Goal: Transaction & Acquisition: Purchase product/service

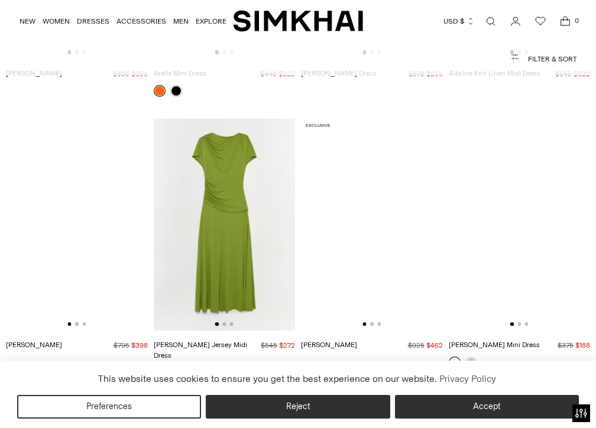
scroll to position [10088, 0]
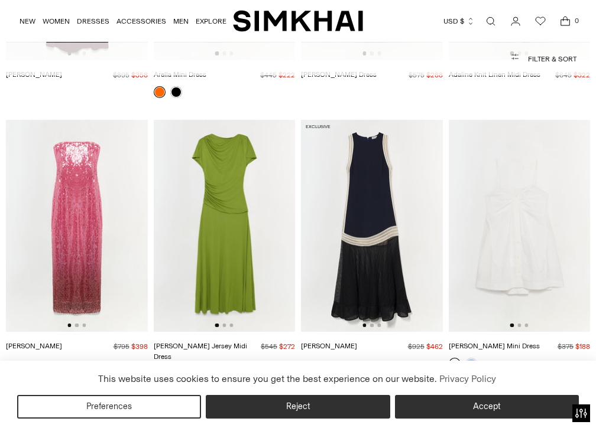
click at [555, 61] on button "Filter & Sort" at bounding box center [298, 59] width 557 height 24
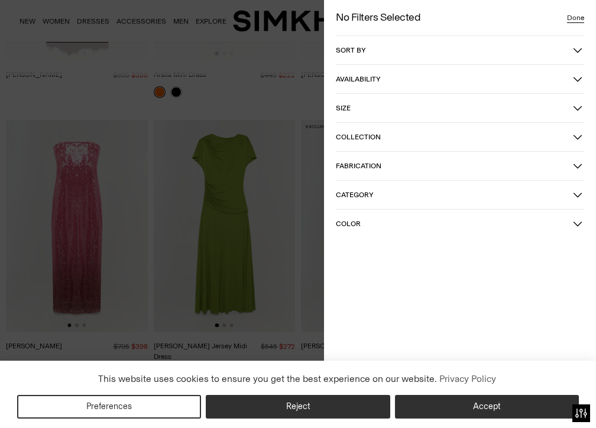
click at [378, 207] on button "Category" at bounding box center [460, 195] width 248 height 28
click at [356, 239] on span "Dresses" at bounding box center [361, 237] width 33 height 11
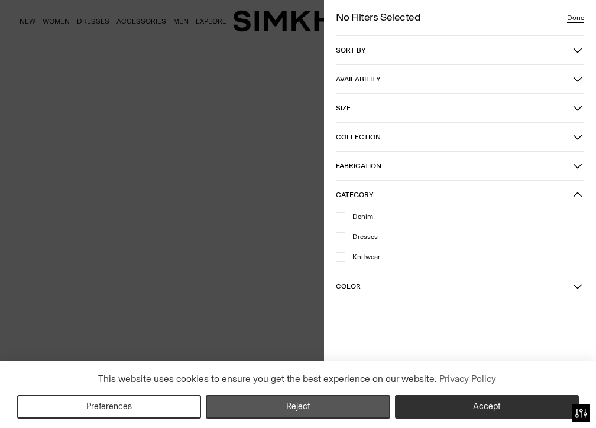
click at [341, 397] on button "Reject" at bounding box center [298, 407] width 184 height 24
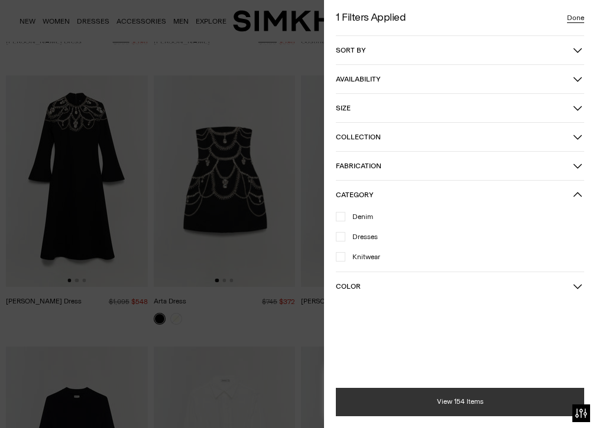
click at [411, 390] on button "View 154 Items" at bounding box center [460, 402] width 248 height 28
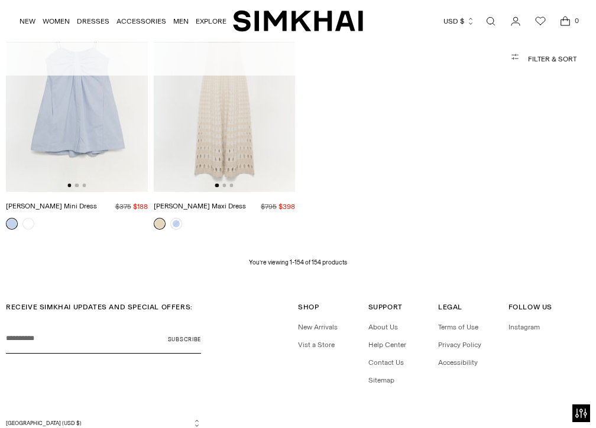
scroll to position [10501, 0]
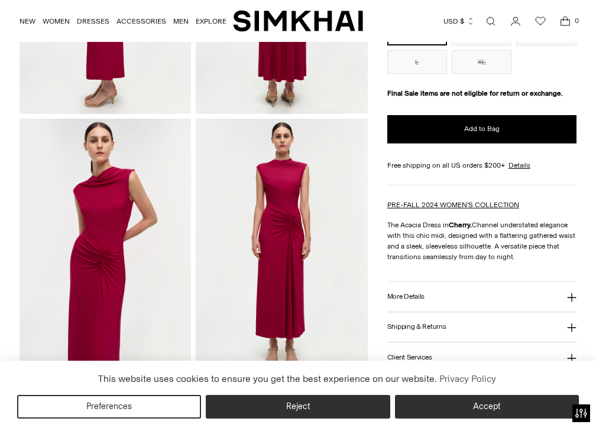
scroll to position [254, 0]
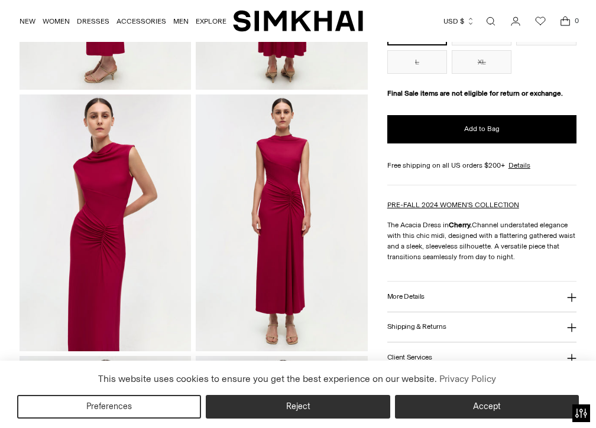
click at [284, 207] on img at bounding box center [281, 223] width 171 height 257
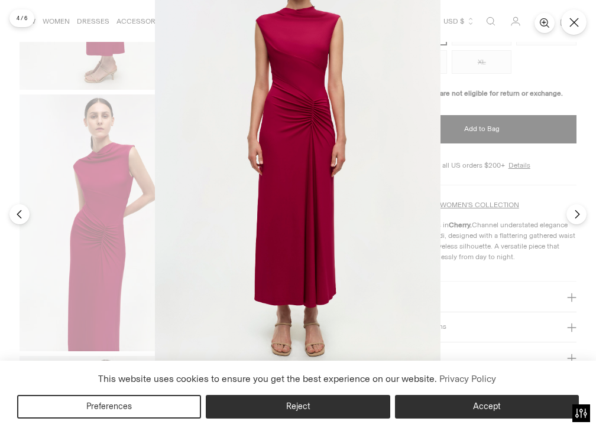
click at [308, 102] on img at bounding box center [297, 154] width 285 height 428
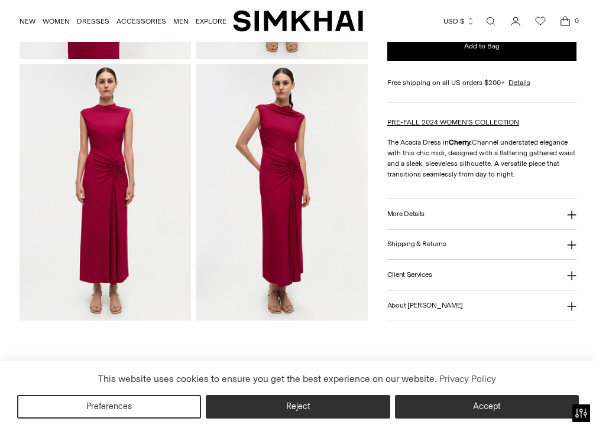
scroll to position [543, 0]
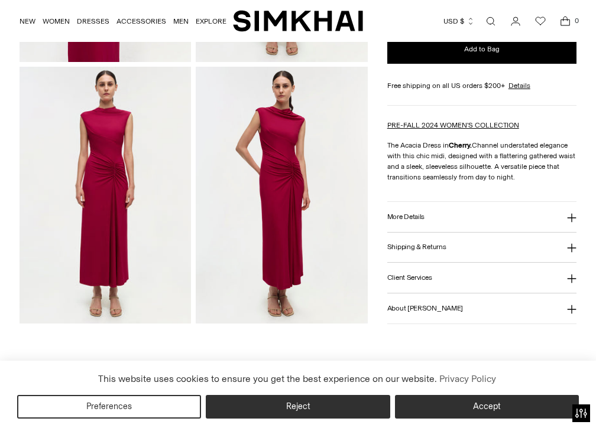
click at [424, 226] on button "More Details" at bounding box center [481, 217] width 189 height 30
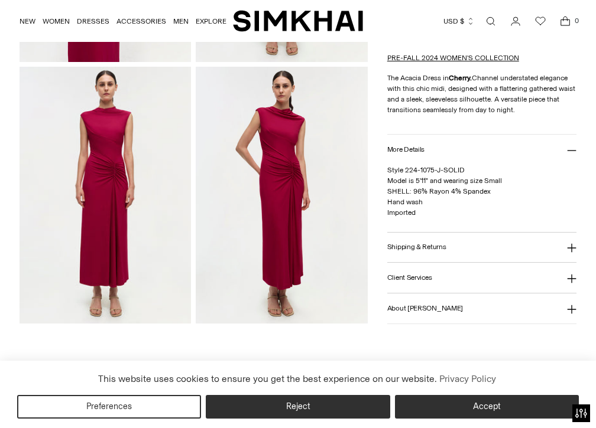
click at [425, 252] on button "Shipping & Returns" at bounding box center [481, 247] width 189 height 30
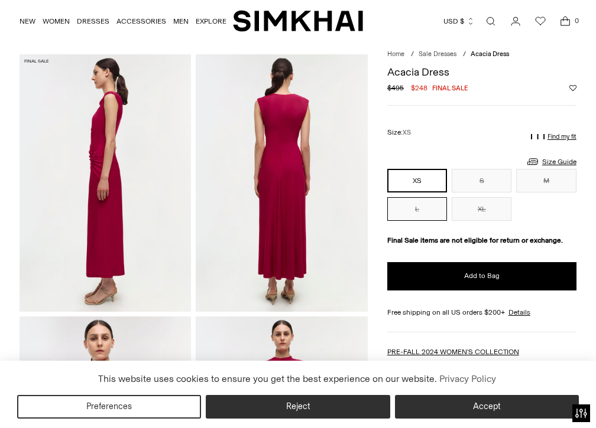
scroll to position [0, 0]
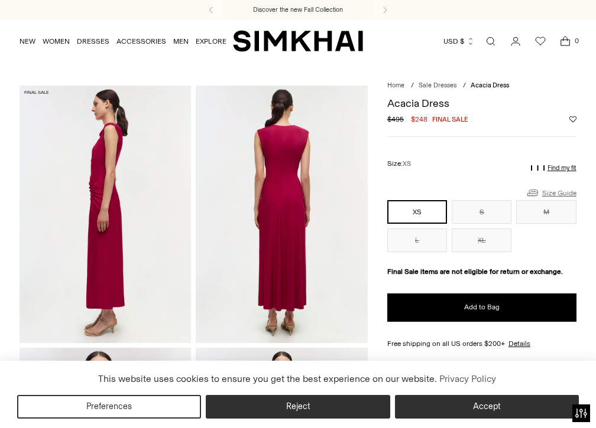
click at [564, 196] on link "Size Guide" at bounding box center [550, 193] width 51 height 15
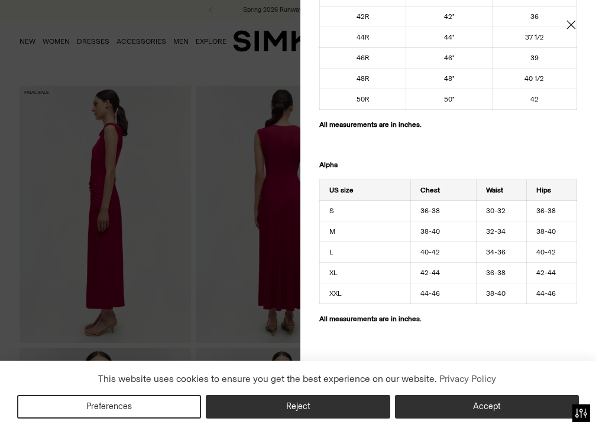
scroll to position [882, 0]
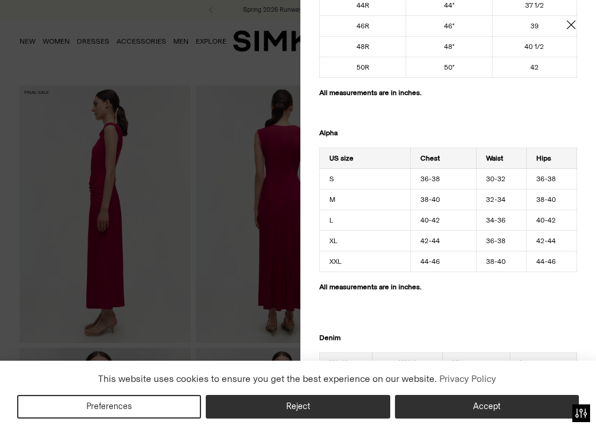
click at [570, 26] on icon "Close" at bounding box center [570, 25] width 9 height 12
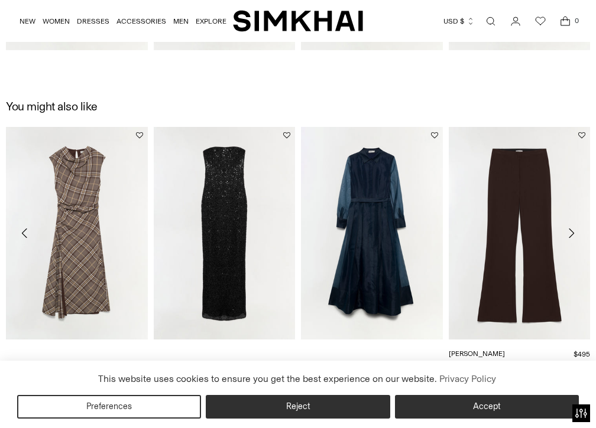
scroll to position [1168, 0]
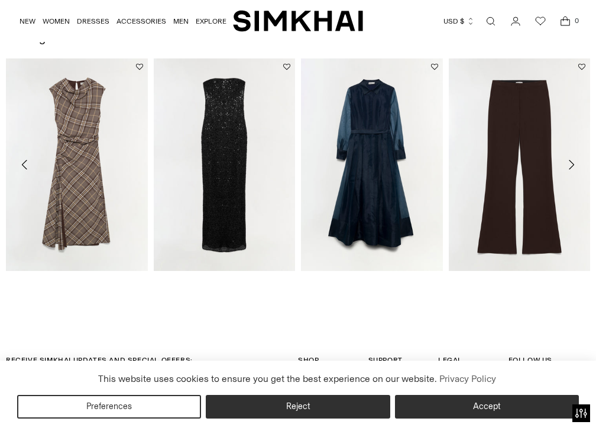
click at [573, 163] on icon "Move to next carousel slide" at bounding box center [571, 165] width 14 height 14
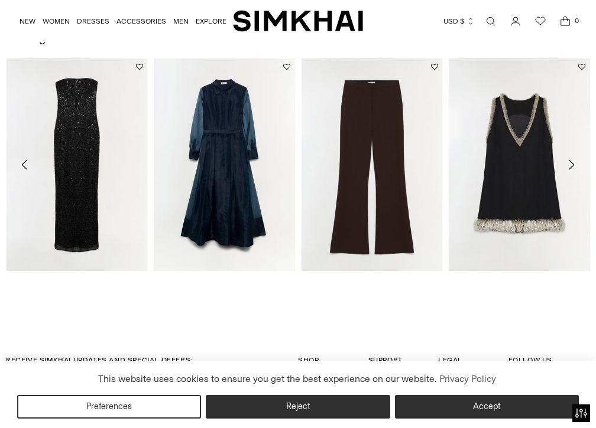
click at [573, 163] on icon "Move to next carousel slide" at bounding box center [571, 165] width 14 height 14
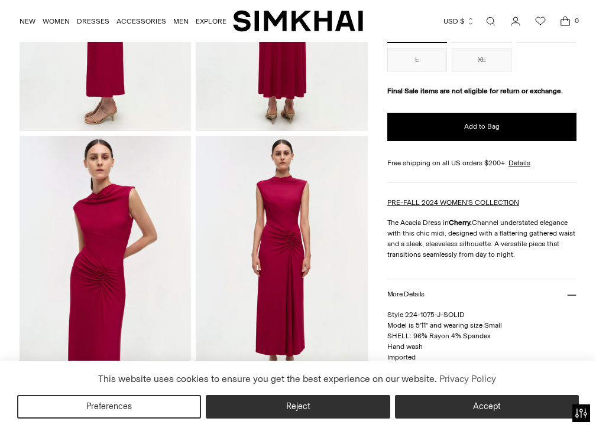
scroll to position [291, 0]
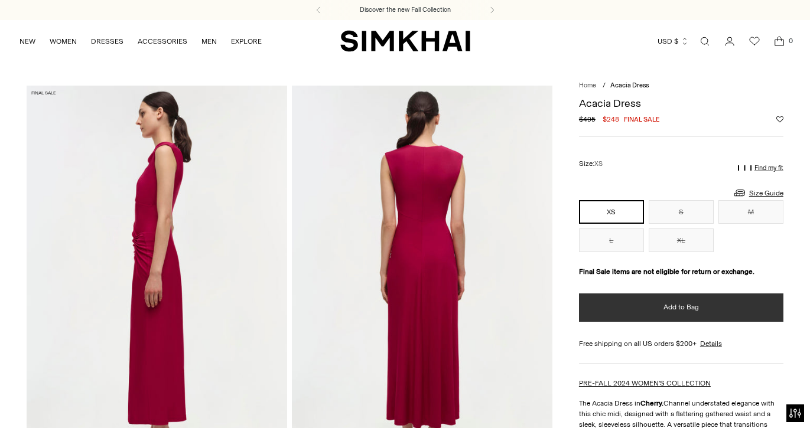
click at [626, 300] on button "Add to Bag" at bounding box center [681, 308] width 204 height 28
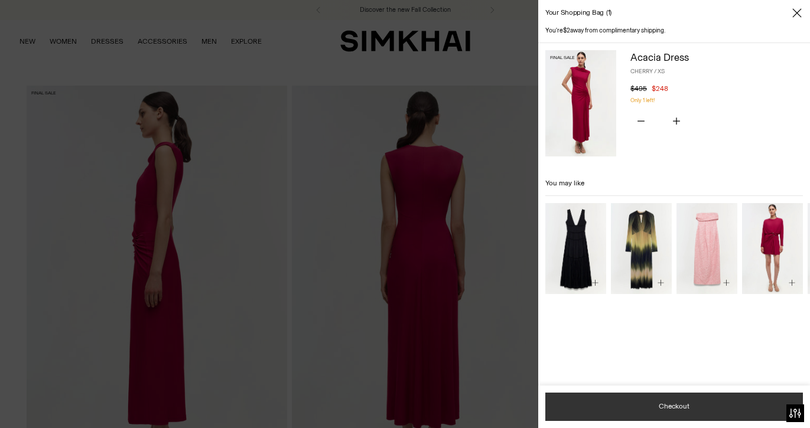
click at [641, 403] on button "Checkout" at bounding box center [674, 407] width 258 height 28
